Goal: Task Accomplishment & Management: Manage account settings

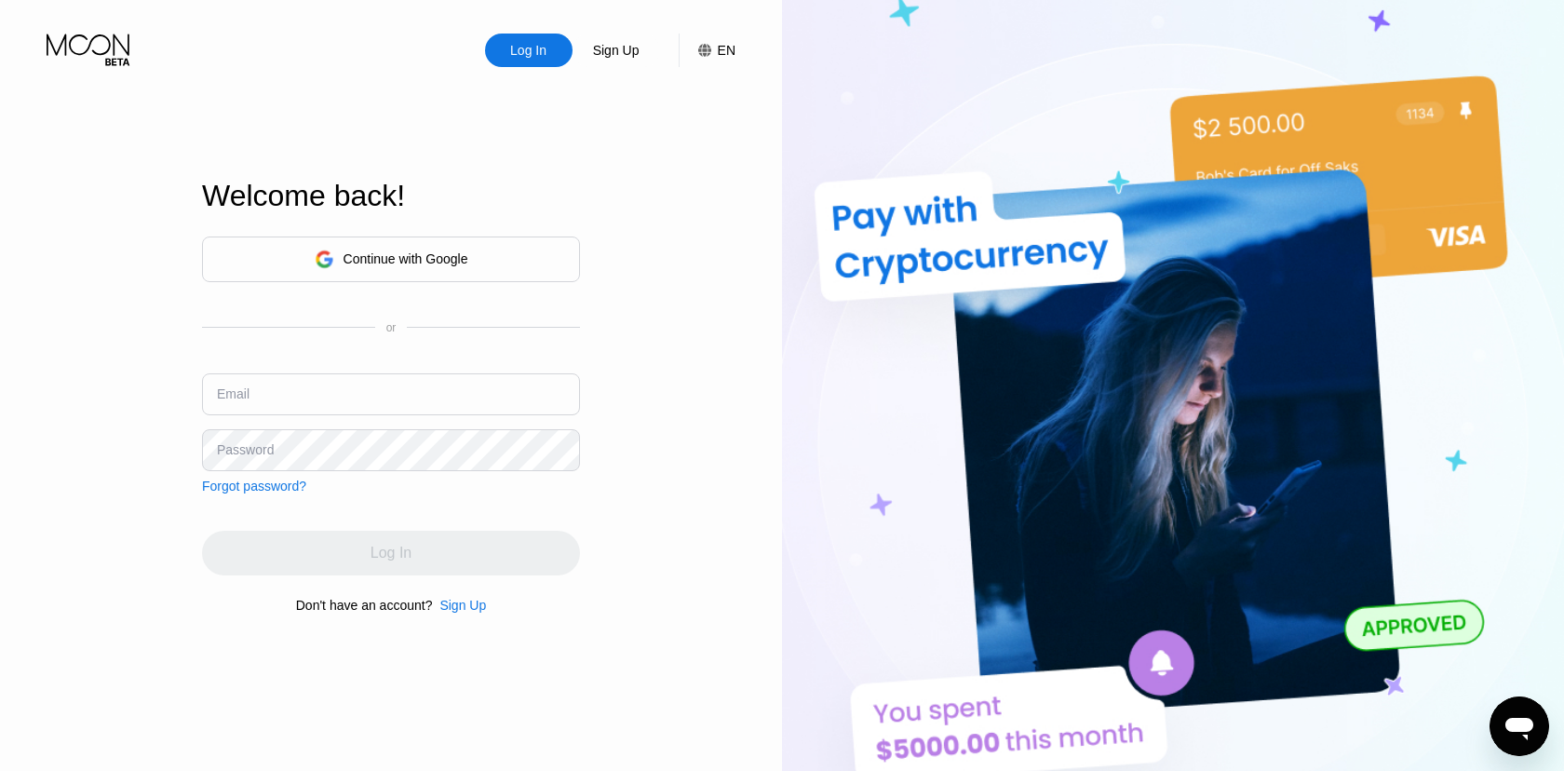
click at [397, 381] on input "text" at bounding box center [391, 394] width 378 height 42
click at [422, 258] on div "Continue with Google" at bounding box center [405, 258] width 125 height 15
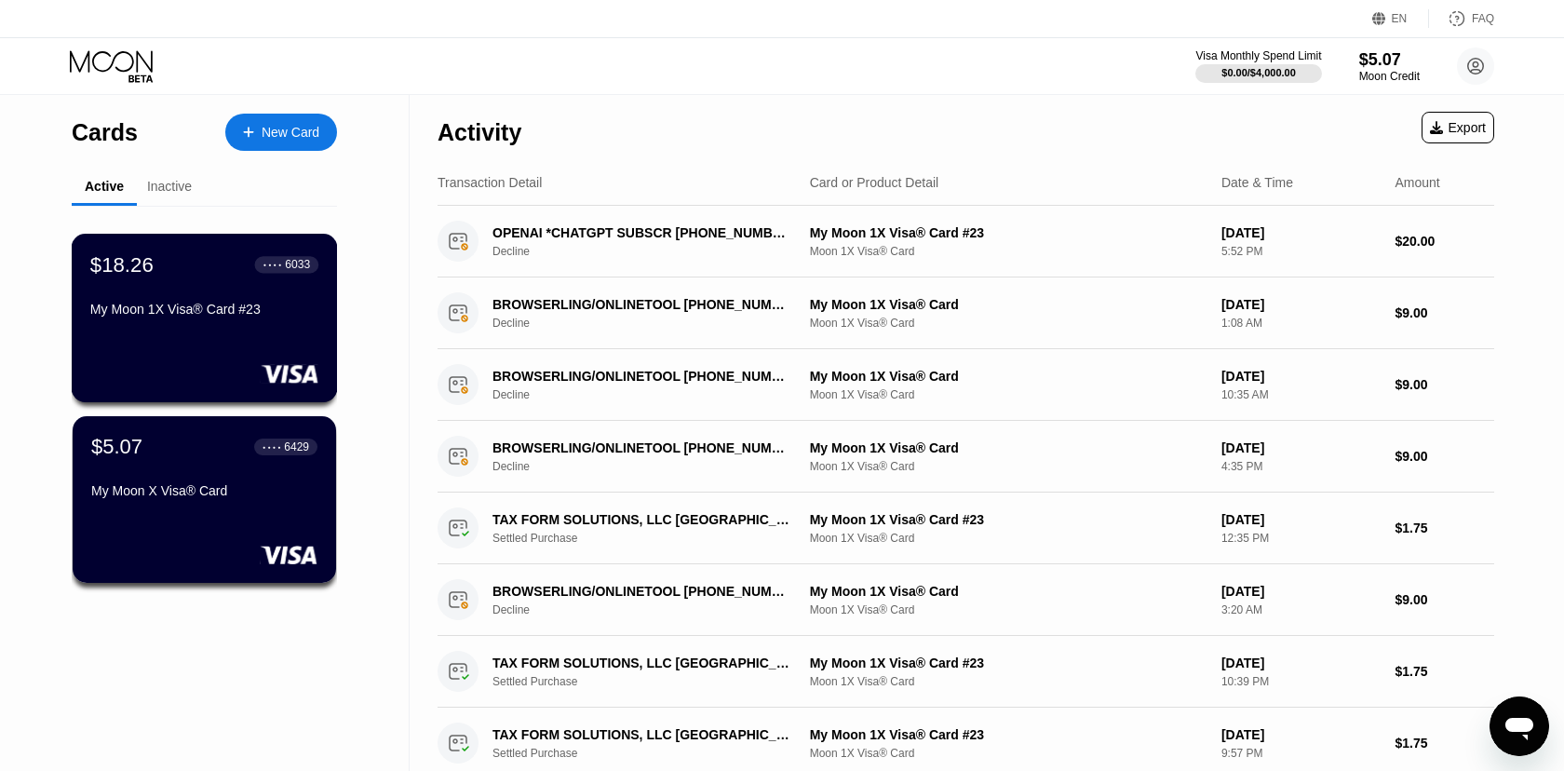
click at [222, 303] on div "My Moon 1X Visa® Card #23" at bounding box center [204, 309] width 228 height 15
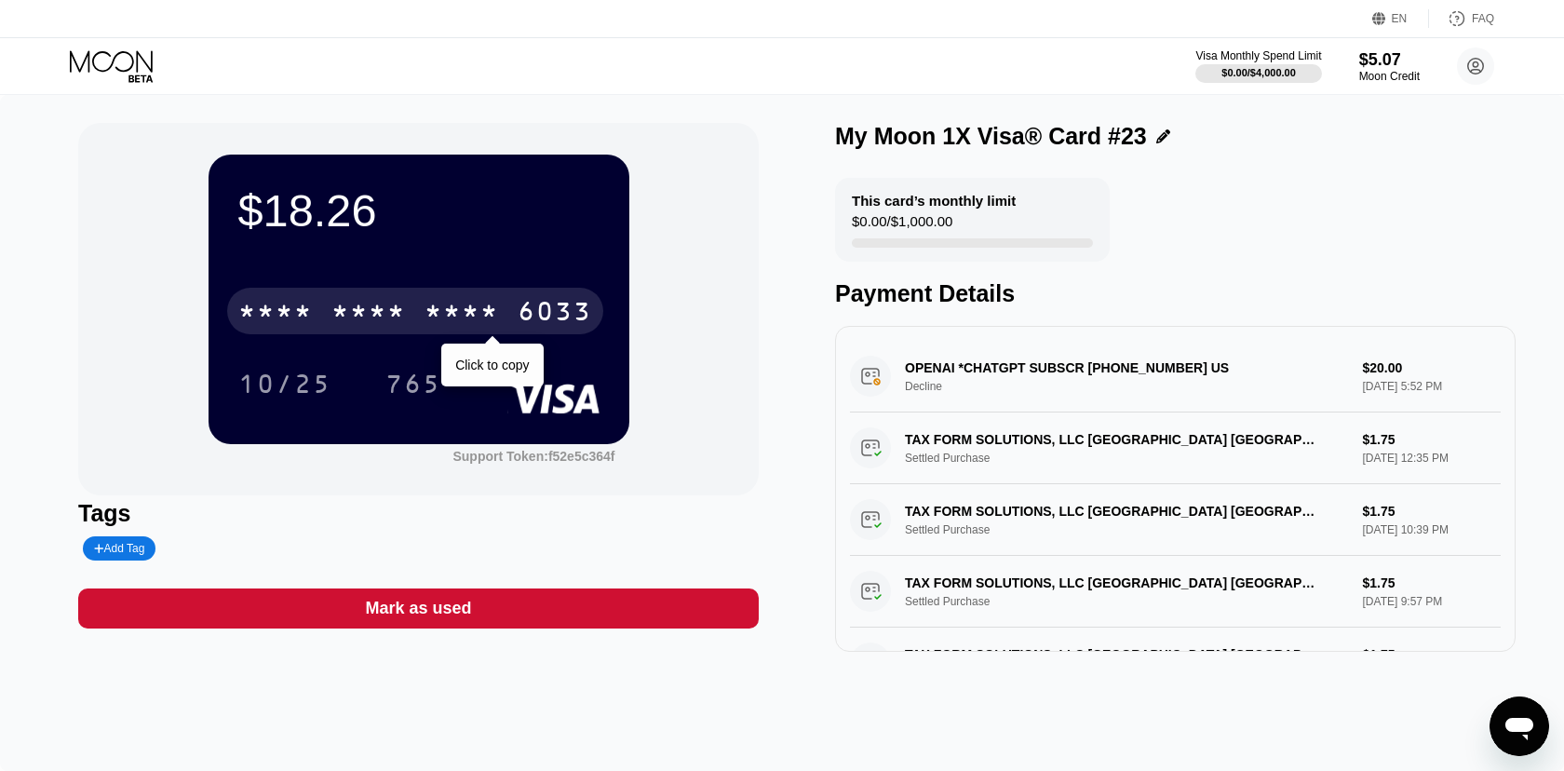
click at [371, 307] on div "* * * *" at bounding box center [368, 314] width 74 height 30
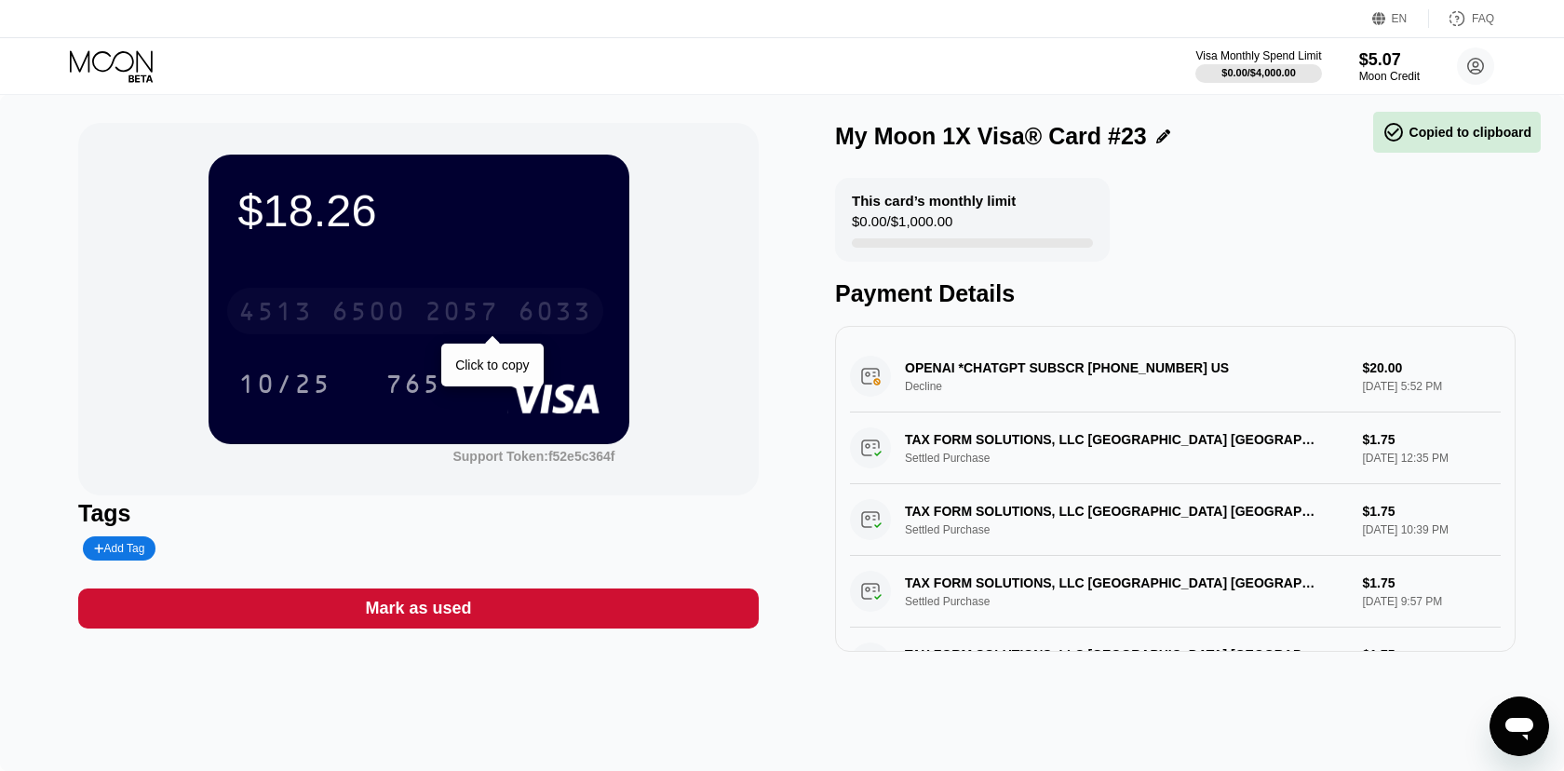
click at [371, 307] on div "6500" at bounding box center [368, 314] width 74 height 30
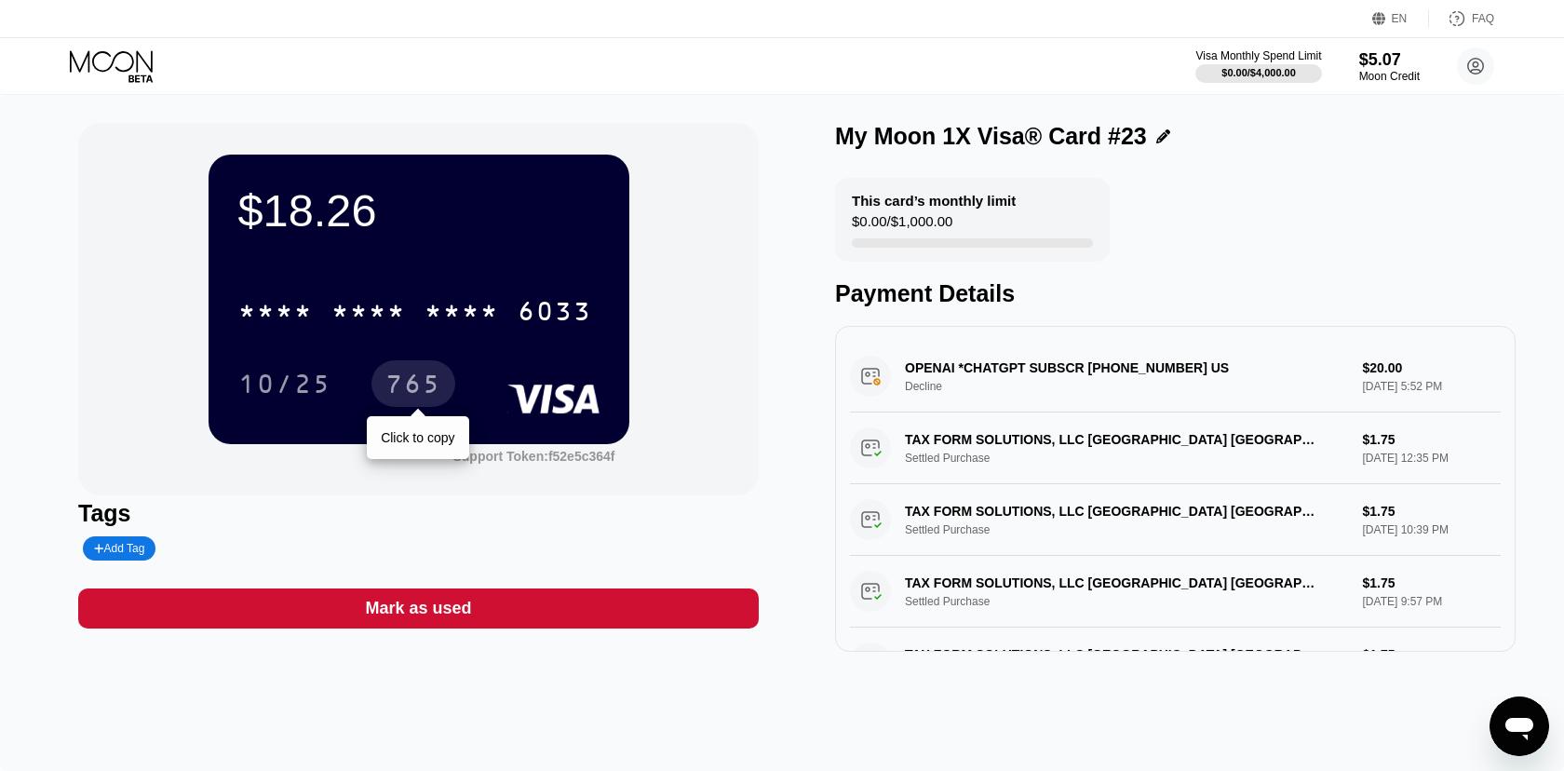
click at [408, 376] on div "765" at bounding box center [413, 386] width 56 height 30
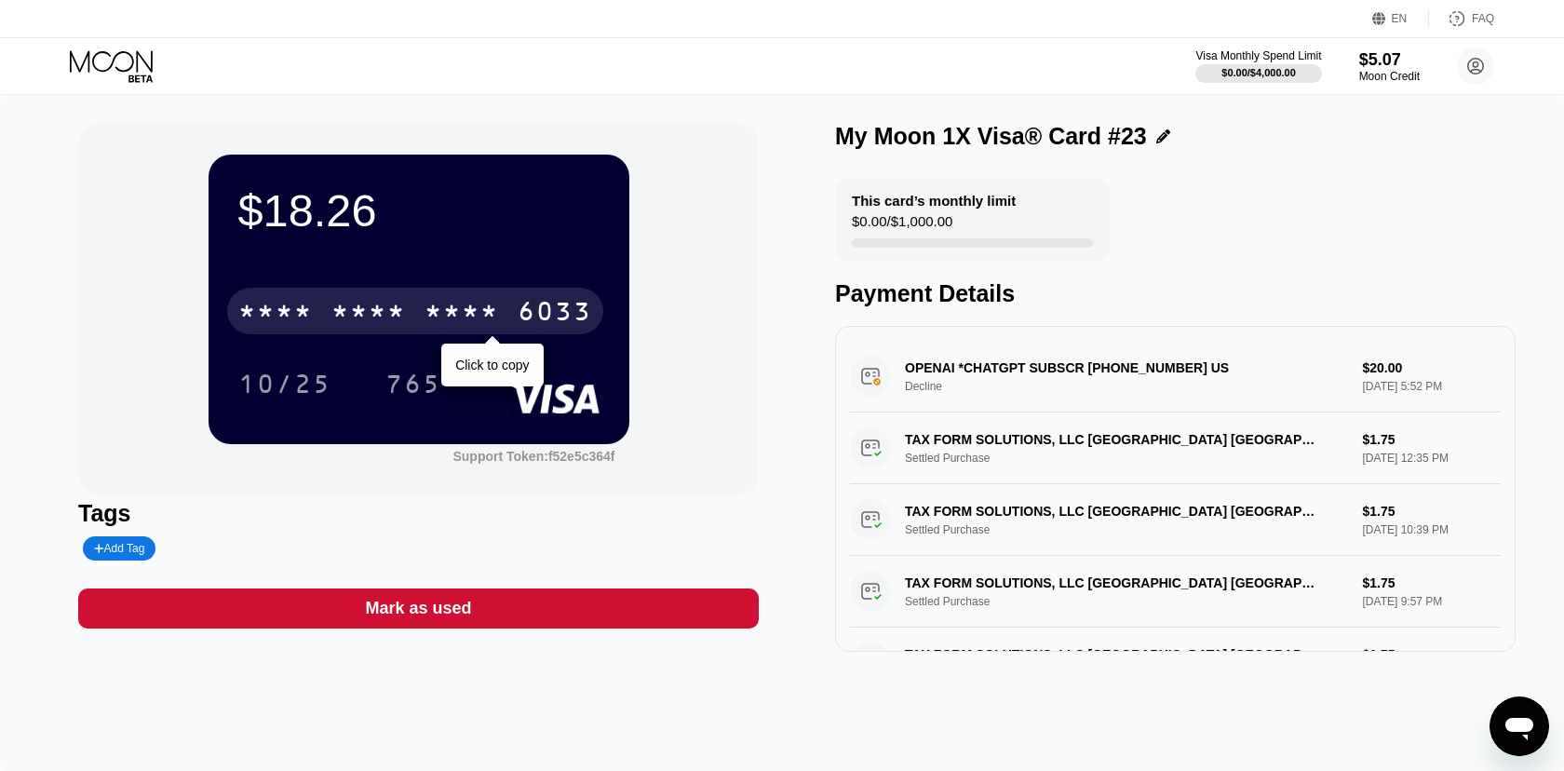
click at [434, 309] on div "* * * *" at bounding box center [461, 314] width 74 height 30
click at [387, 315] on div "6500" at bounding box center [368, 314] width 74 height 30
